Goal: Transaction & Acquisition: Purchase product/service

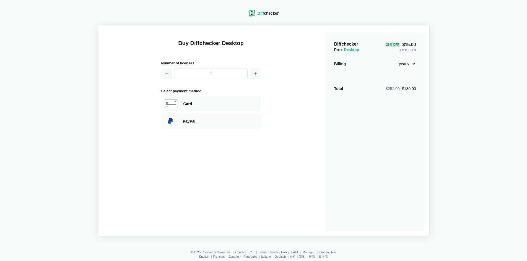
click at [414, 64] on select "monthly yearly" at bounding box center [404, 63] width 24 height 9
click at [409, 51] on div "29 % Off $15.00 per month" at bounding box center [400, 46] width 31 height 11
click at [409, 62] on select "monthly yearly" at bounding box center [404, 63] width 24 height 9
select select "desktop-monthly-21"
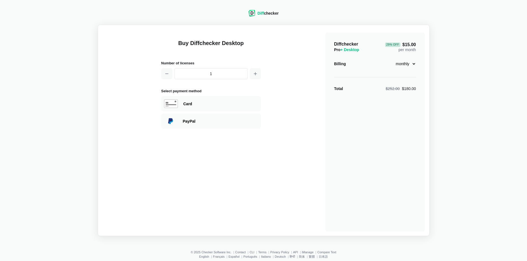
click at [392, 59] on select "monthly yearly" at bounding box center [404, 63] width 24 height 9
click at [424, 65] on div "Diffchecker Pro + Desktop $21.00 per month Billing monthly yearly Total $21.00" at bounding box center [375, 132] width 100 height 199
click at [362, 57] on div "Diffchecker Pro + Desktop $21.00 per month Billing monthly yearly Total $21.00" at bounding box center [375, 132] width 100 height 199
click at [344, 62] on div "Billing" at bounding box center [340, 64] width 12 height 6
click at [349, 48] on span "+ Desktop" at bounding box center [349, 50] width 19 height 4
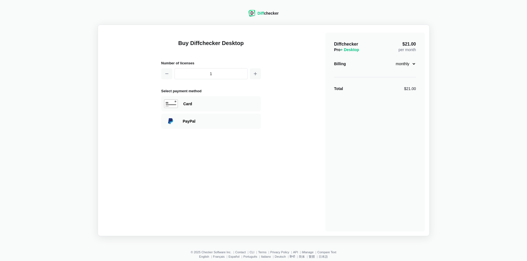
click at [263, 13] on span "Diff" at bounding box center [260, 13] width 6 height 4
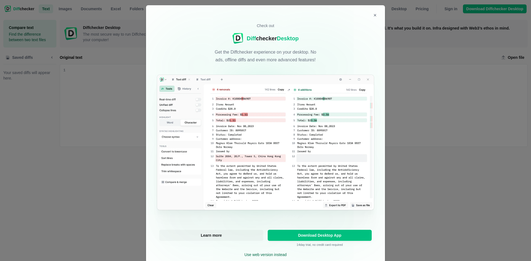
scroll to position [15, 0]
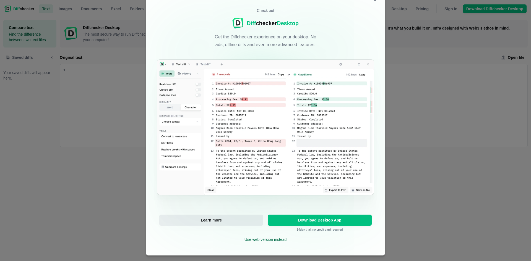
click at [217, 223] on span "Learn more" at bounding box center [211, 221] width 23 height 6
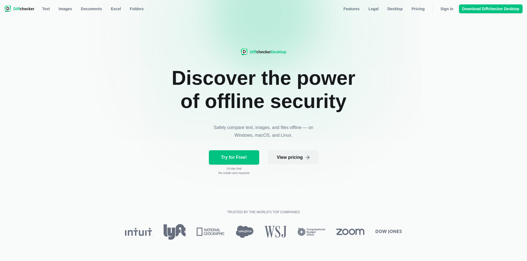
click at [25, 9] on span "Diff checker" at bounding box center [23, 9] width 21 height 6
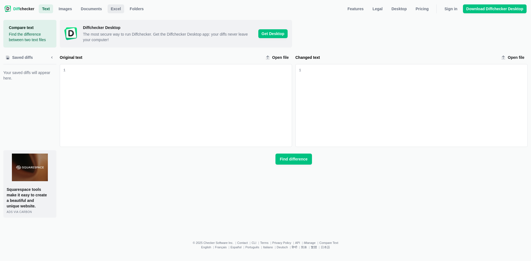
click at [114, 8] on span "Excel" at bounding box center [116, 9] width 12 height 6
